Goal: Information Seeking & Learning: Learn about a topic

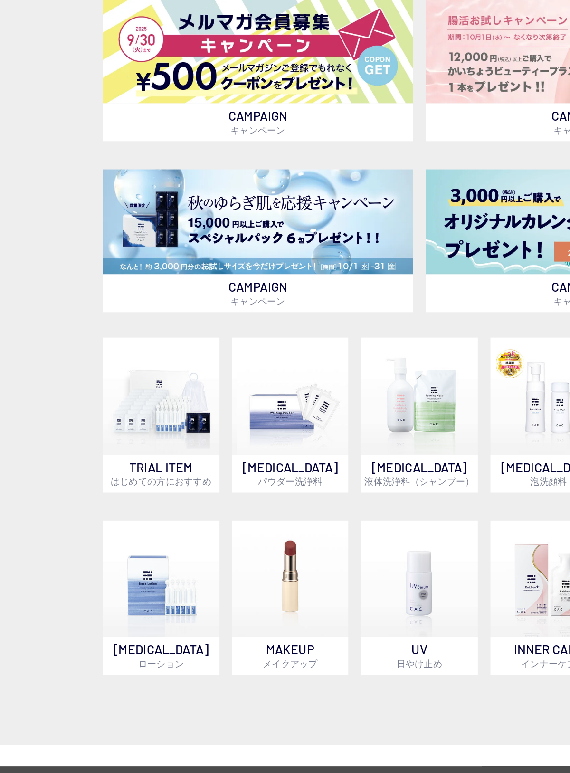
scroll to position [197, 0]
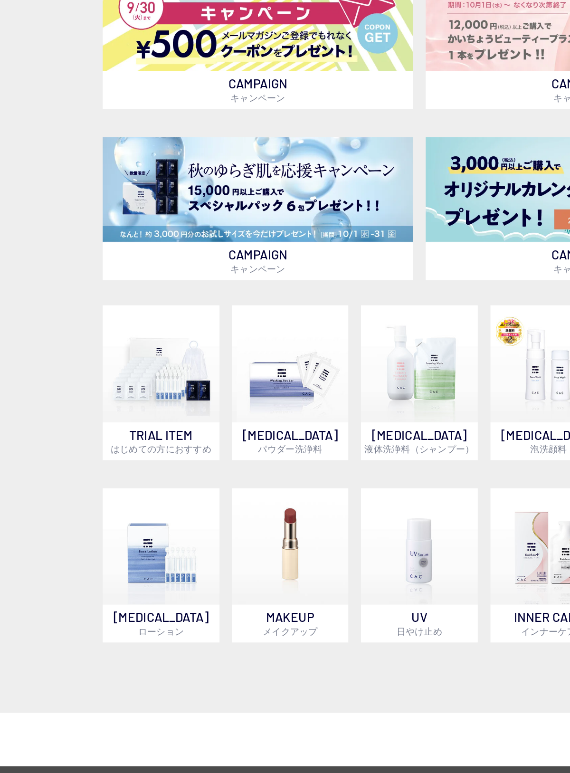
click at [125, 416] on img at bounding box center [110, 455] width 79 height 79
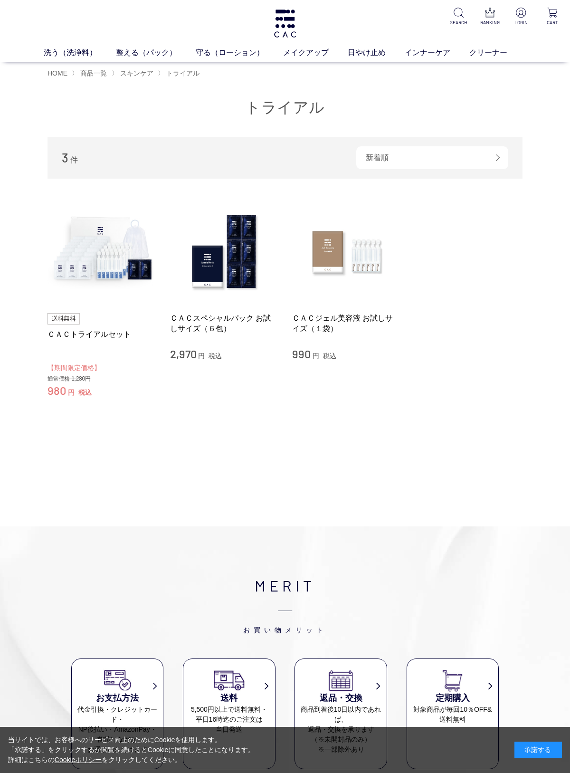
click at [116, 253] on img at bounding box center [102, 252] width 108 height 108
click at [239, 262] on img at bounding box center [224, 252] width 108 height 108
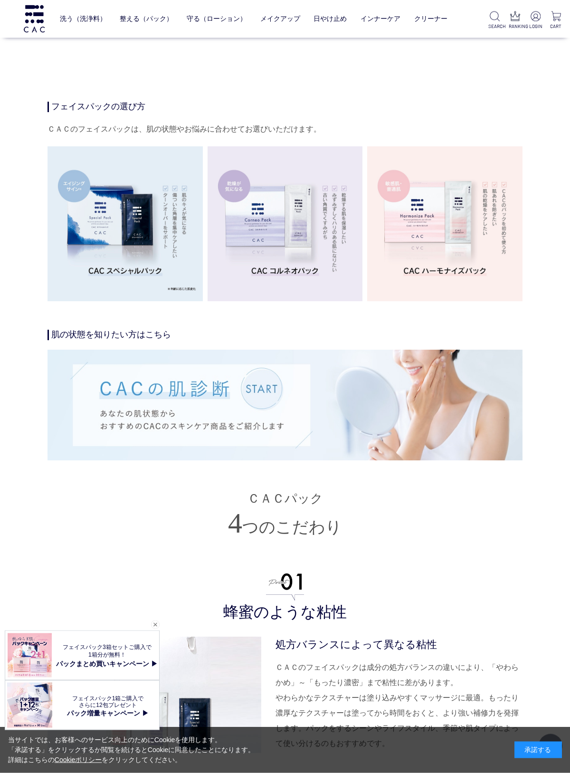
scroll to position [1435, 0]
click at [429, 394] on img at bounding box center [285, 405] width 475 height 111
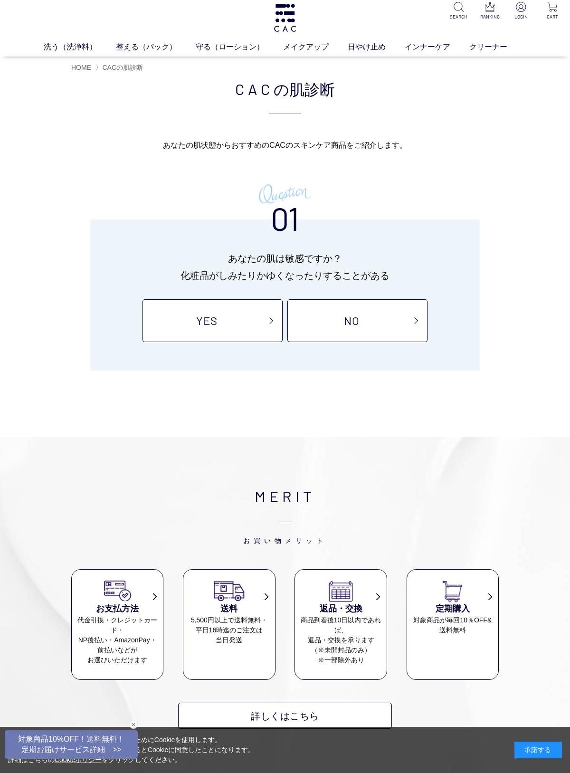
scroll to position [6, 0]
click at [368, 308] on link "NO" at bounding box center [358, 320] width 140 height 43
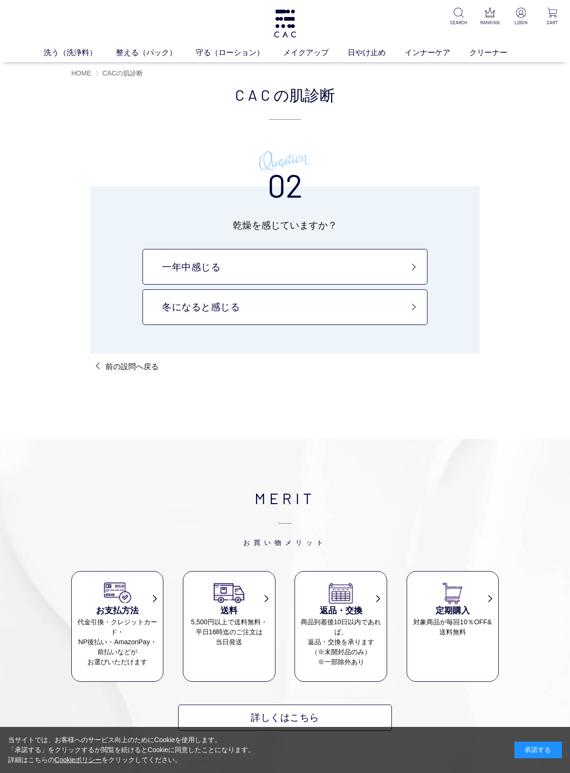
click at [395, 301] on link "冬になると感じる" at bounding box center [285, 307] width 285 height 36
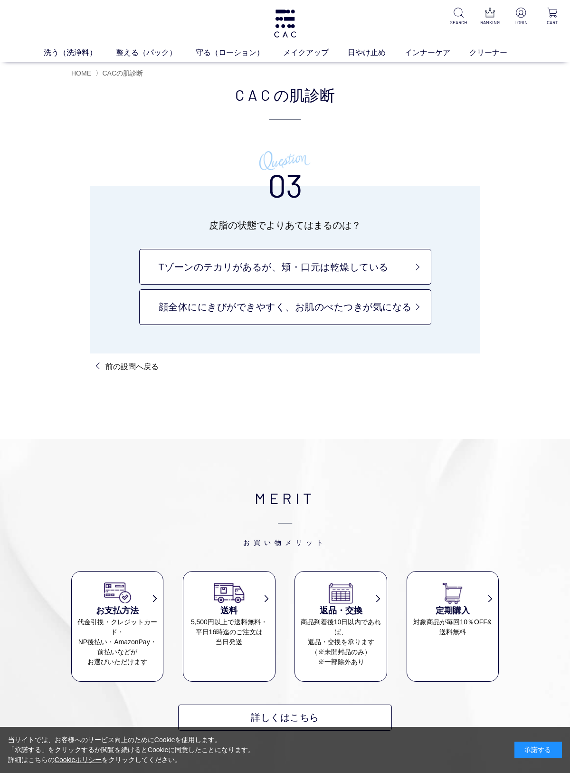
click at [386, 264] on link "Tゾーンのテカリがあるが、頬・口元は乾燥している" at bounding box center [285, 267] width 292 height 36
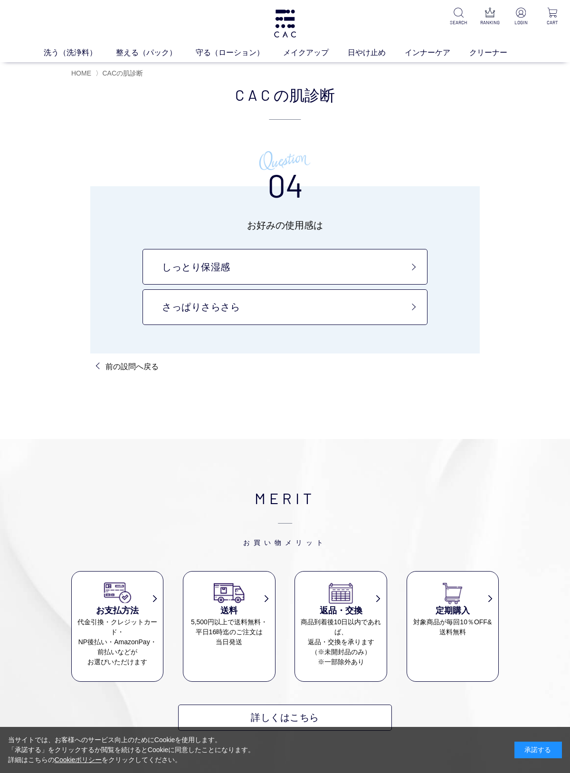
click at [386, 266] on link "しっとり保湿感" at bounding box center [285, 267] width 285 height 36
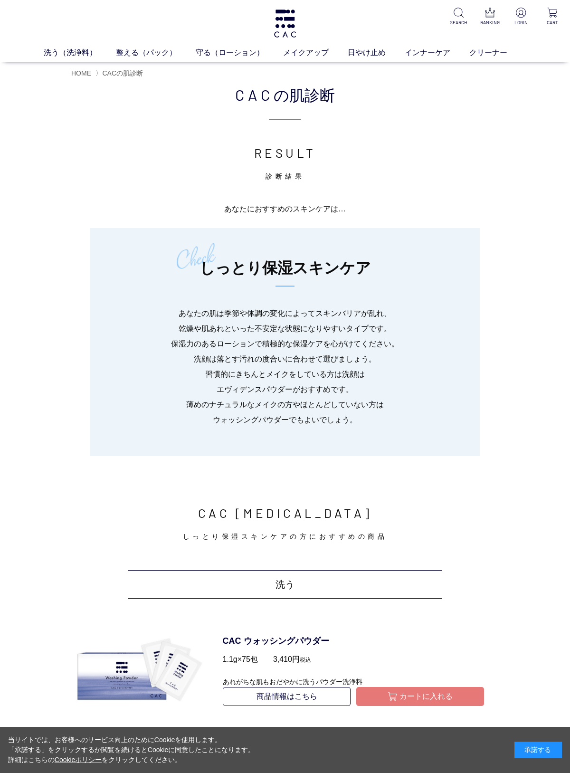
click at [76, 50] on link "洗う（洗浄料）" at bounding box center [80, 52] width 72 height 11
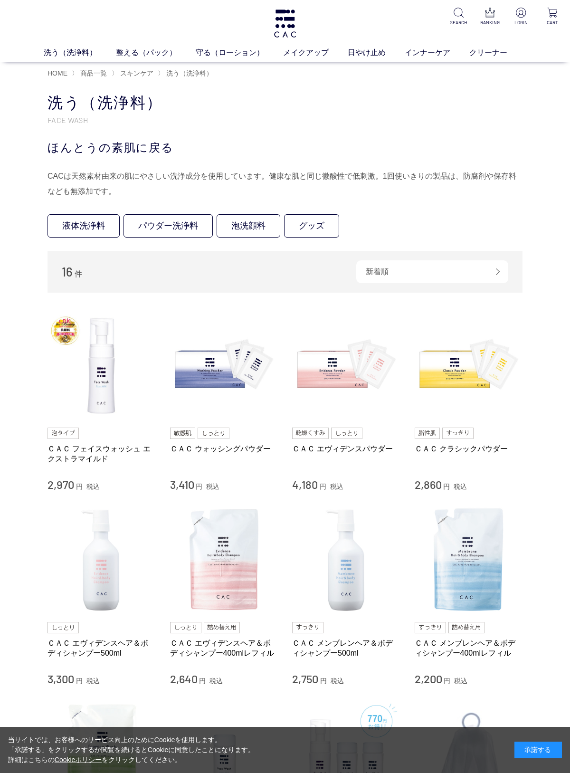
click at [199, 226] on link "パウダー洗浄料" at bounding box center [168, 225] width 89 height 23
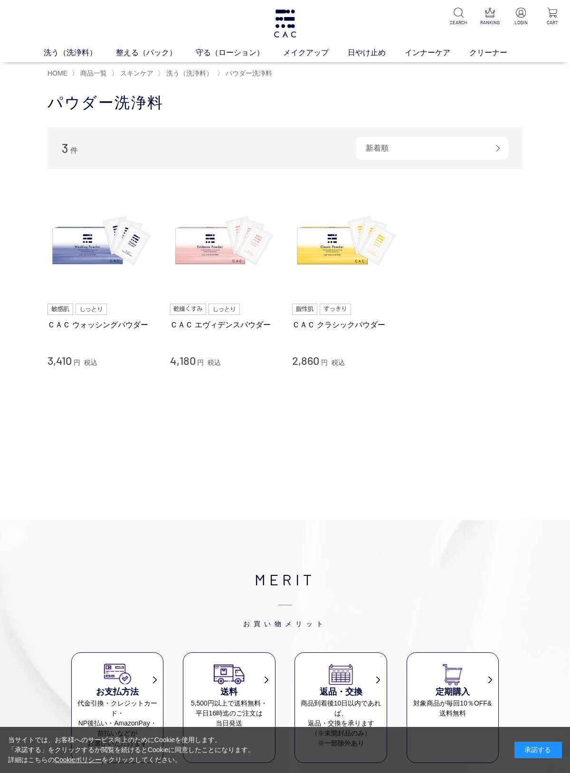
click at [138, 73] on span "スキンケア" at bounding box center [136, 73] width 33 height 8
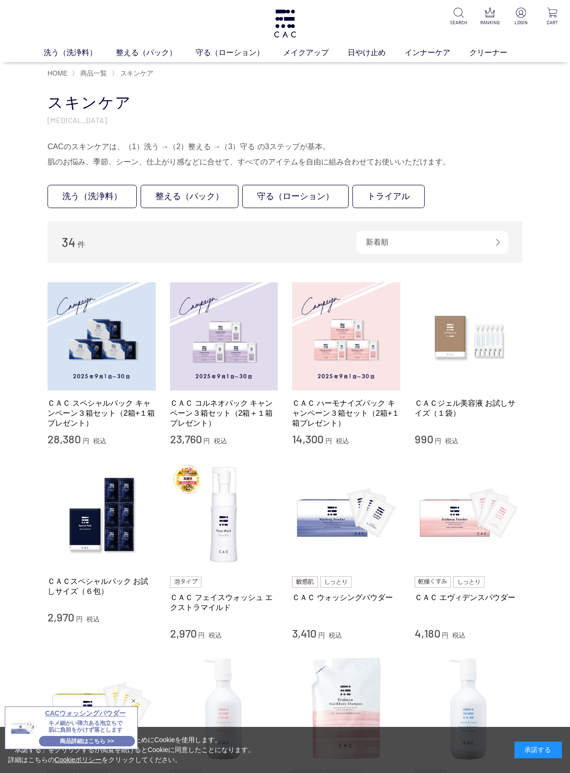
click at [247, 354] on img at bounding box center [224, 336] width 108 height 108
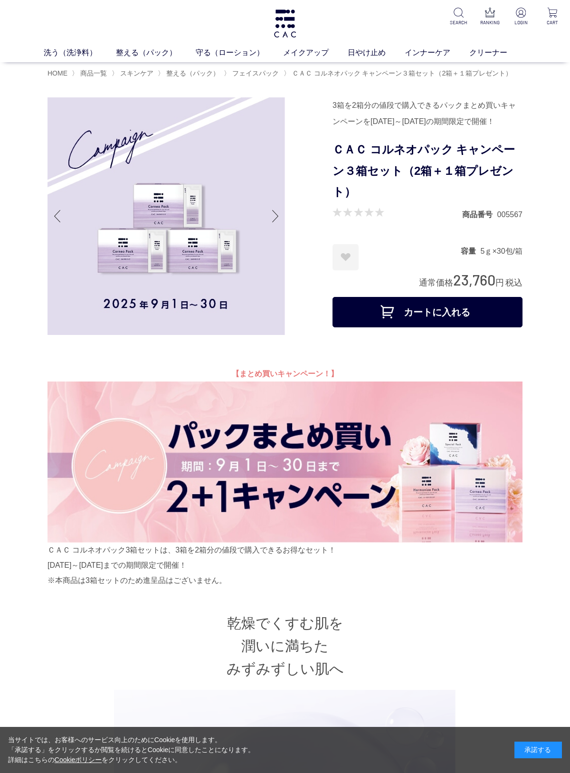
click at [140, 49] on link "整える（パック）" at bounding box center [156, 52] width 80 height 11
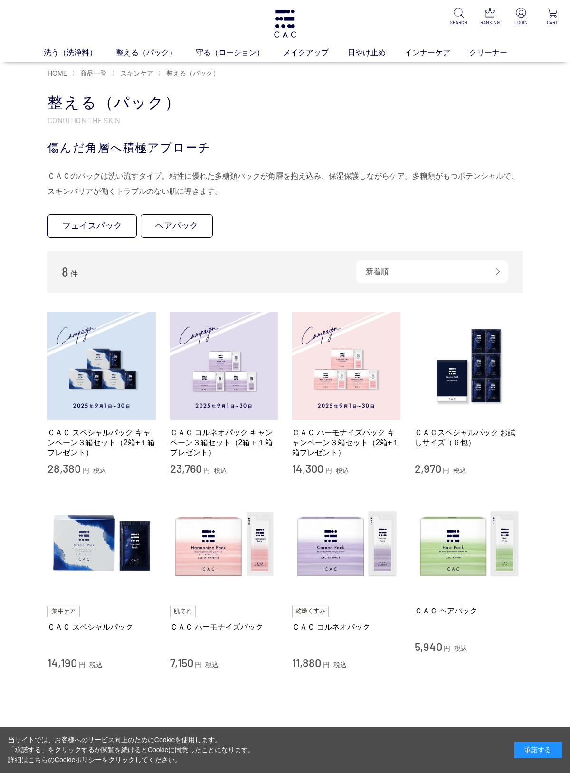
click at [188, 224] on link "ヘアパック" at bounding box center [177, 225] width 72 height 23
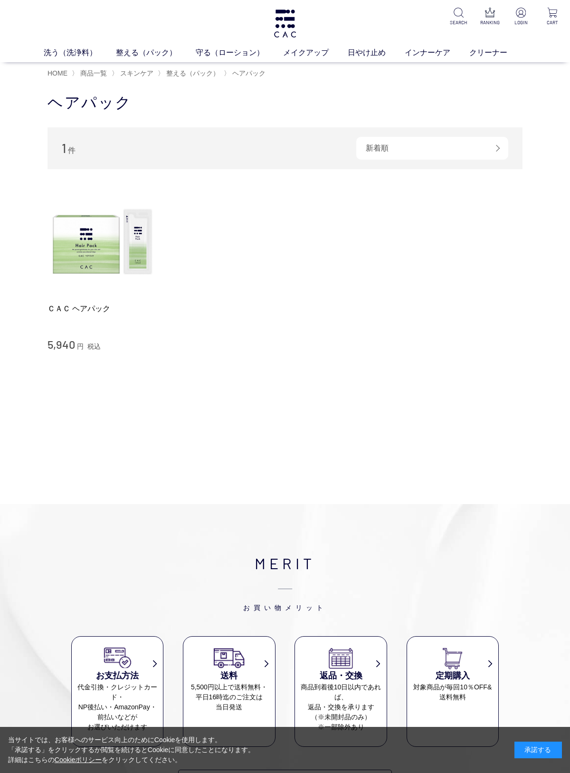
click at [106, 251] on img at bounding box center [102, 242] width 108 height 108
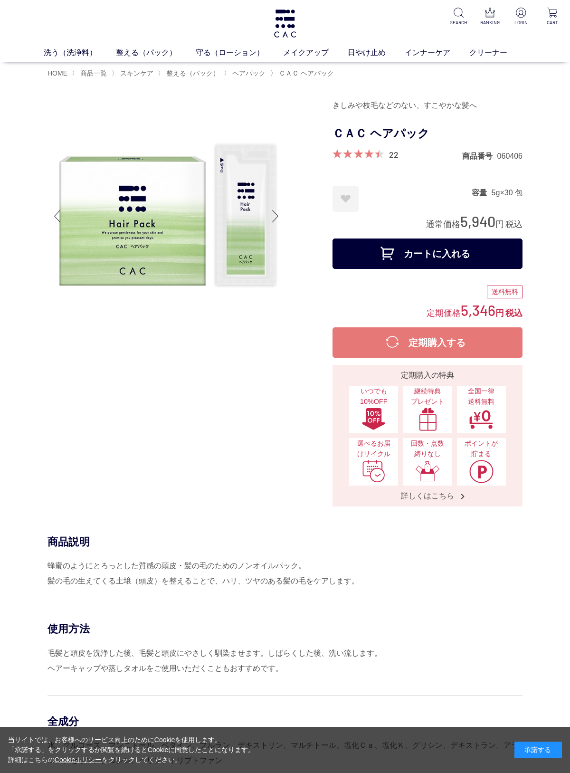
click at [204, 73] on span "整える（パック）" at bounding box center [192, 73] width 53 height 8
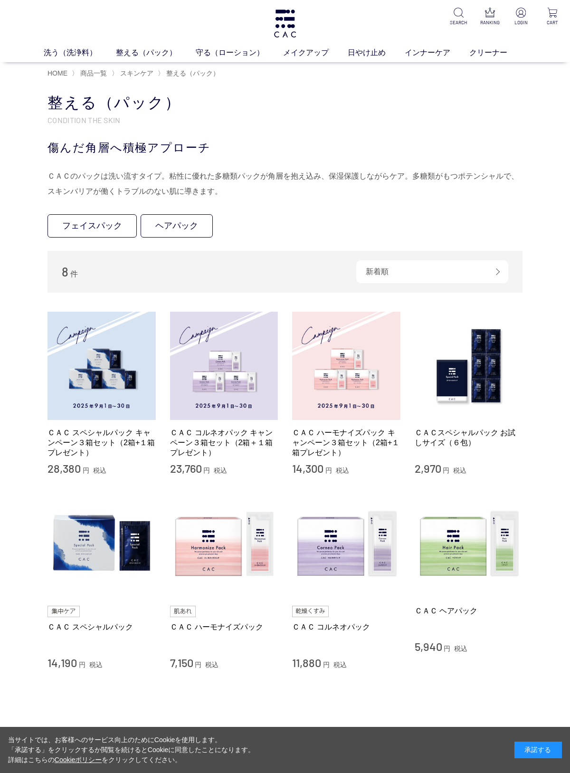
click at [224, 534] on img at bounding box center [224, 544] width 108 height 108
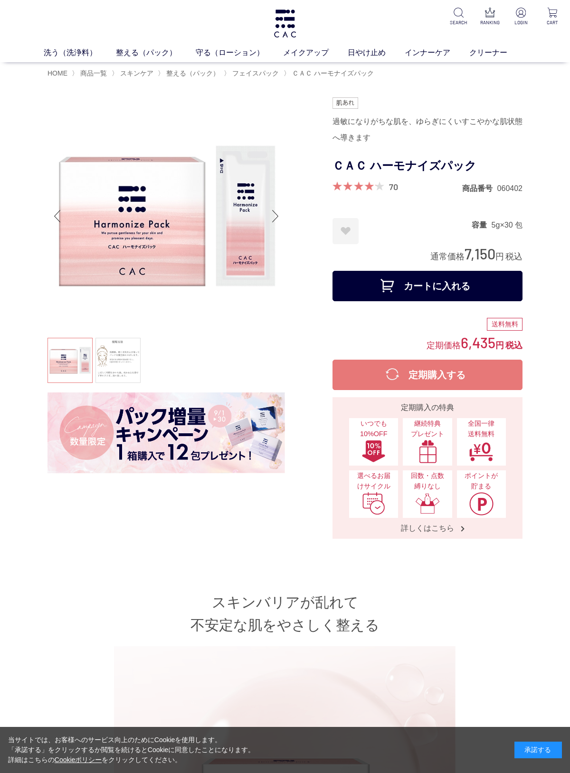
click at [227, 50] on link "守る（ローション）" at bounding box center [239, 52] width 87 height 11
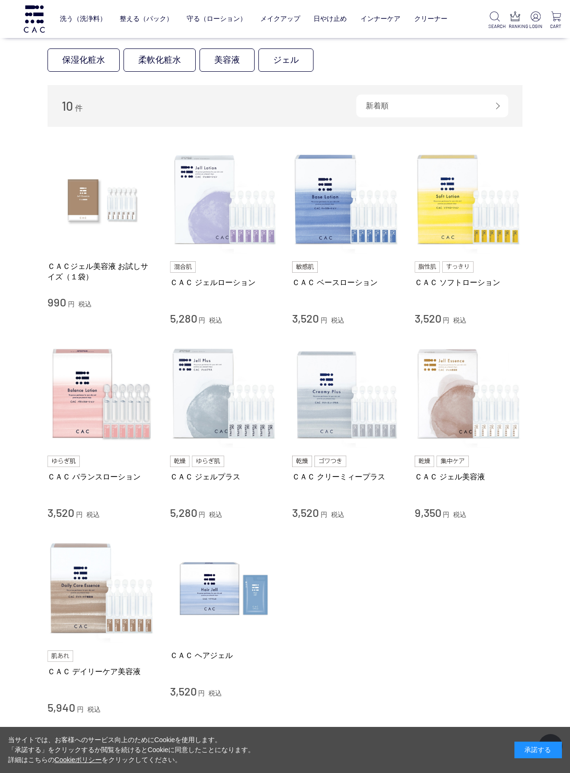
scroll to position [38, 0]
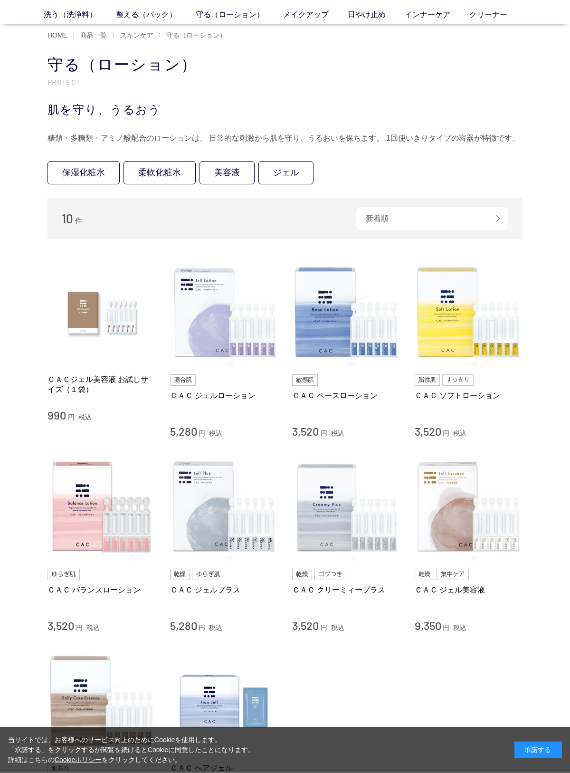
click at [254, 320] on img at bounding box center [224, 313] width 108 height 108
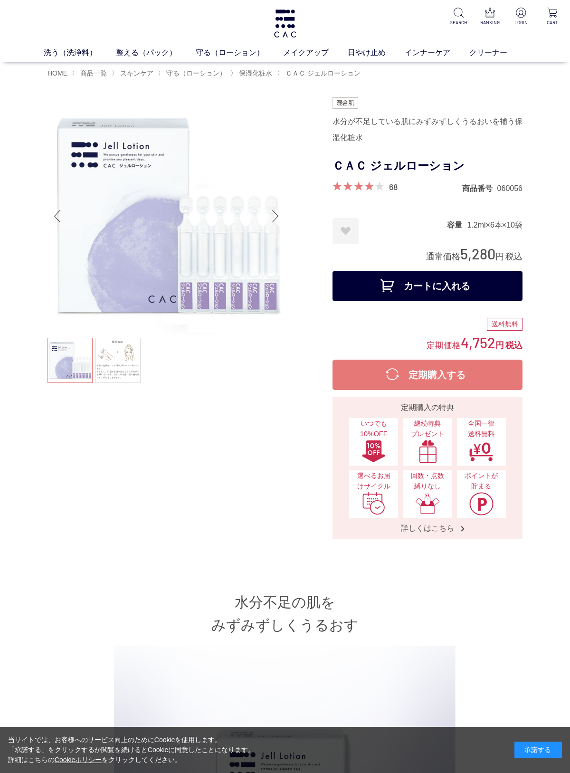
click at [58, 71] on ul "液体洗浄料 パウダー洗浄料 泡洗顔料 グッズ" at bounding box center [285, 70] width 456 height 23
click at [57, 74] on span "HOME" at bounding box center [58, 73] width 20 height 8
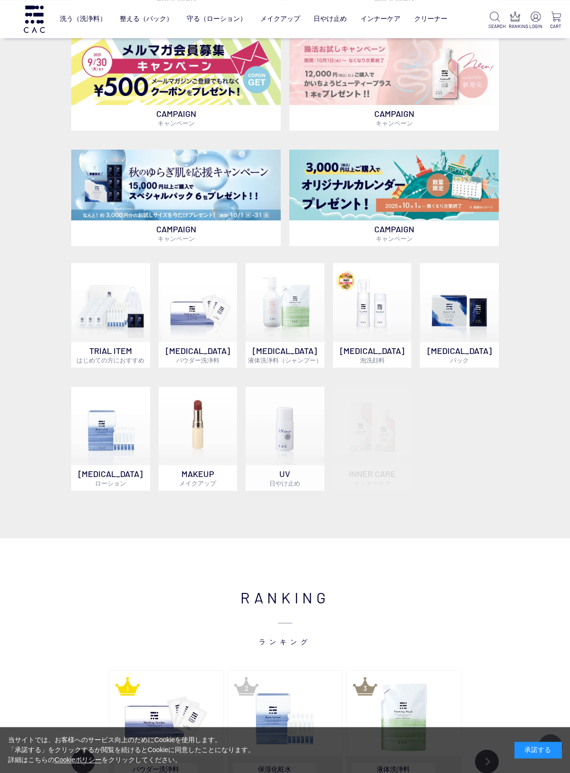
scroll to position [349, 0]
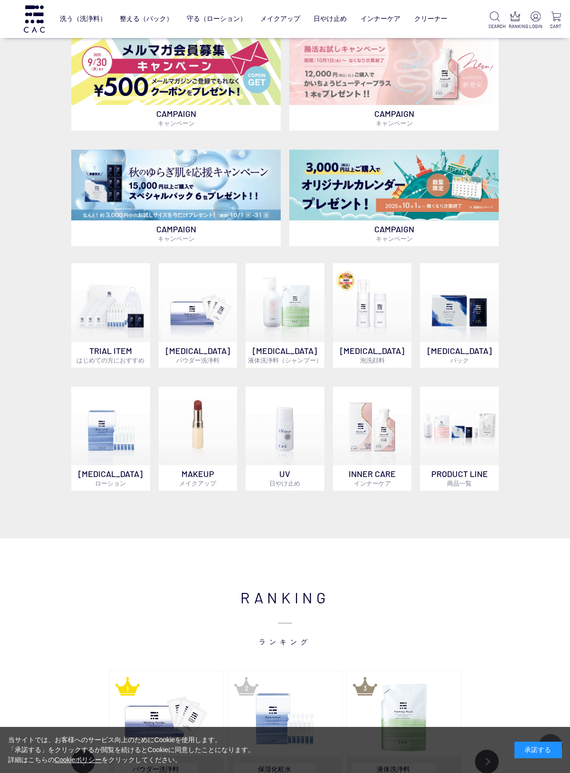
click at [102, 341] on img at bounding box center [110, 302] width 79 height 79
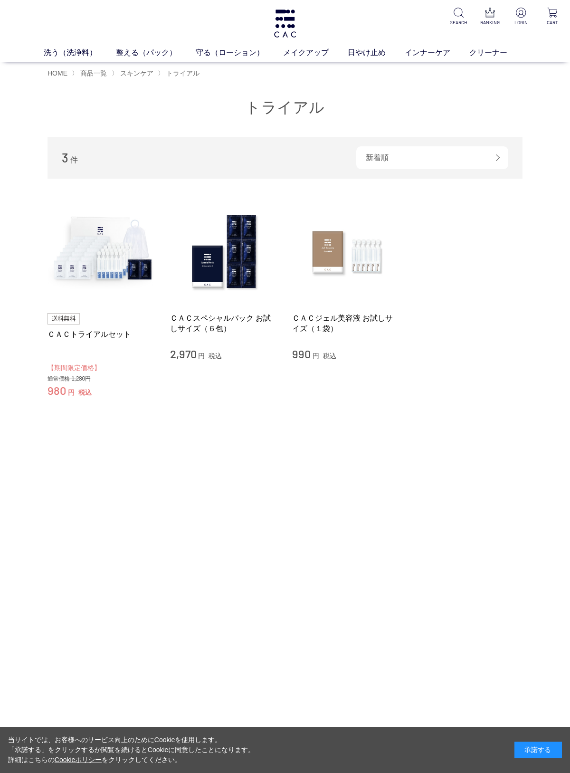
click at [103, 282] on img at bounding box center [102, 252] width 108 height 108
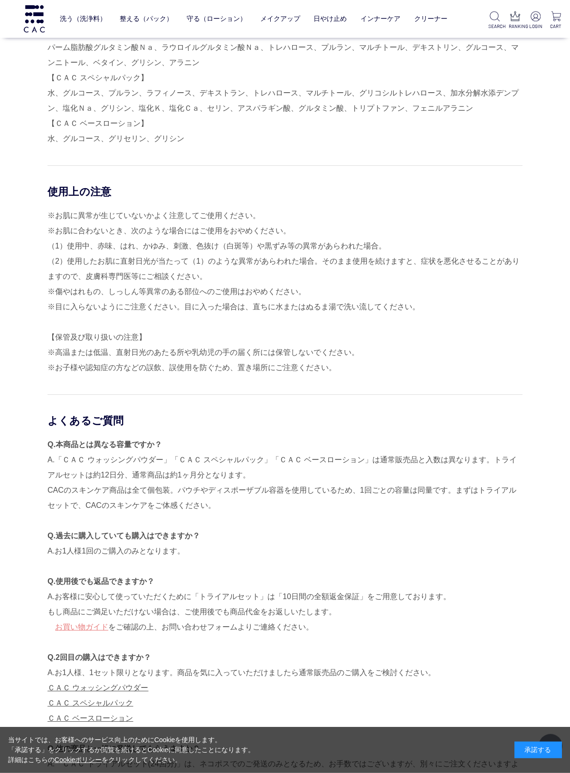
scroll to position [2097, 0]
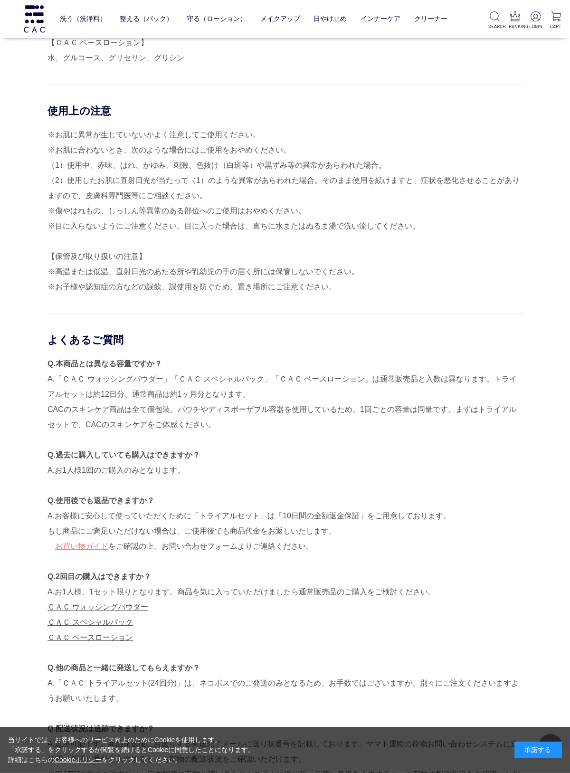
click at [123, 622] on link "ＣＡＣ スペシャルパック" at bounding box center [91, 622] width 86 height 8
